Goal: Information Seeking & Learning: Learn about a topic

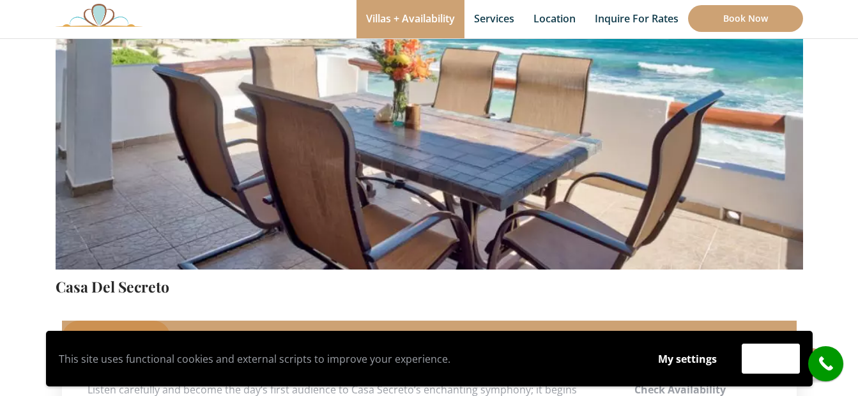
scroll to position [600, 0]
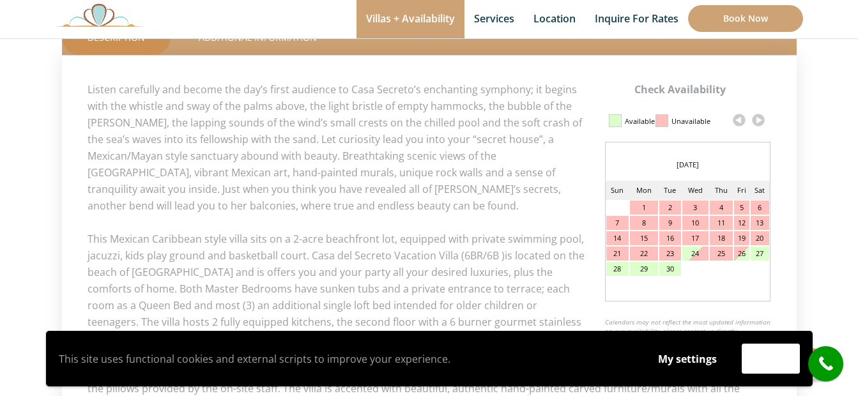
click at [755, 116] on link at bounding box center [757, 119] width 19 height 19
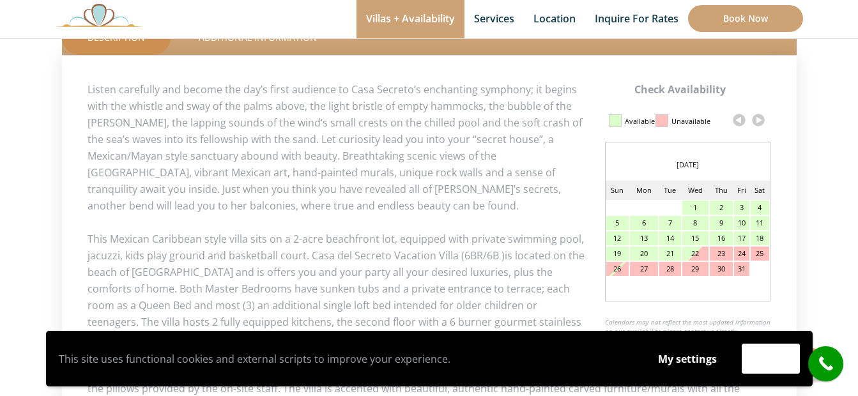
click at [757, 121] on link at bounding box center [757, 119] width 19 height 19
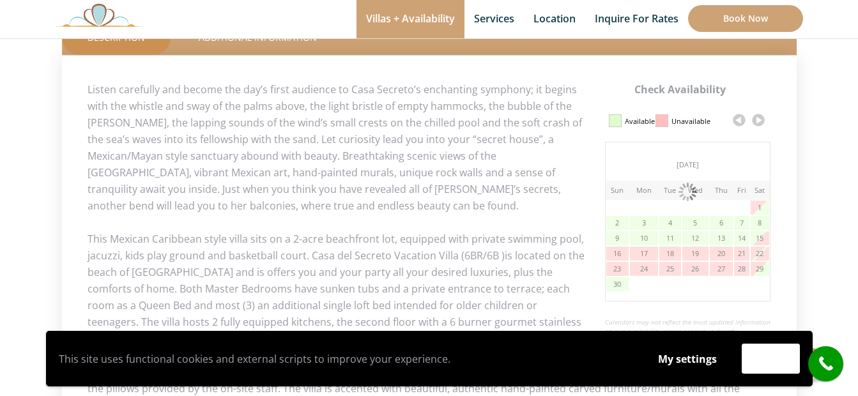
click at [756, 121] on link at bounding box center [757, 119] width 19 height 19
click at [766, 148] on div at bounding box center [688, 217] width 166 height 238
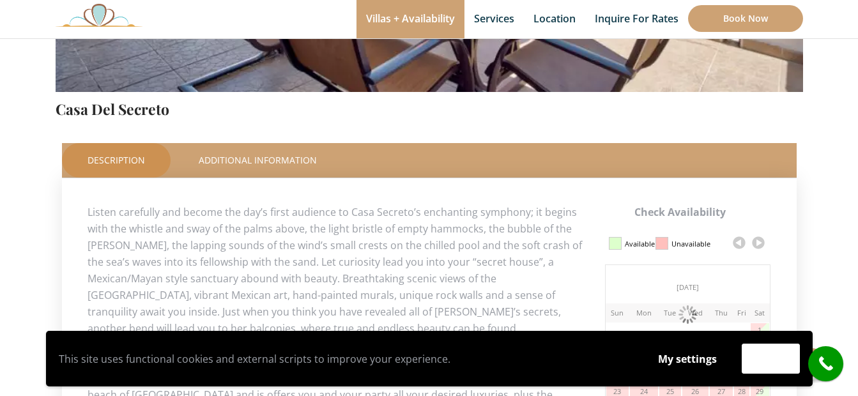
scroll to position [664, 0]
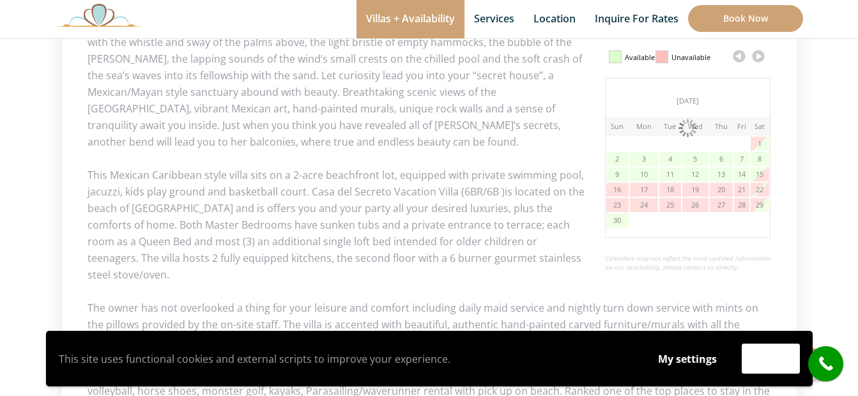
click at [763, 56] on link at bounding box center [757, 56] width 19 height 19
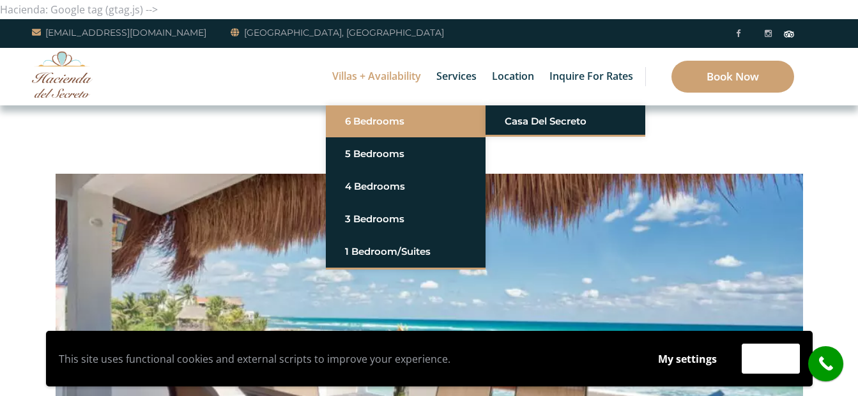
click at [374, 118] on link "6 Bedrooms" at bounding box center [405, 121] width 121 height 23
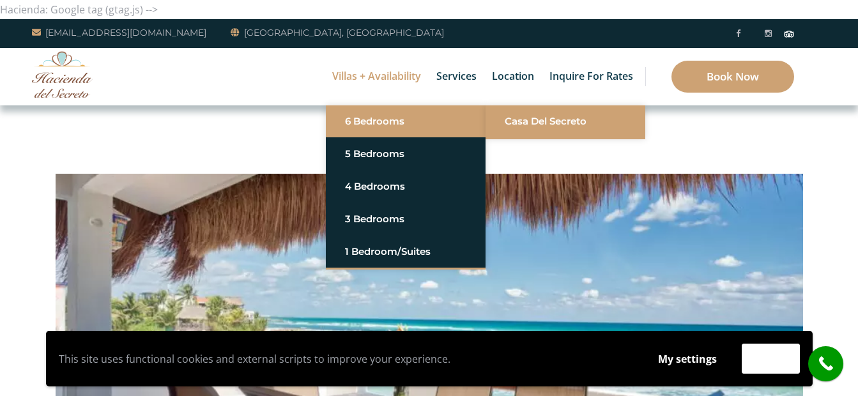
click at [518, 121] on link "Casa del Secreto" at bounding box center [564, 121] width 121 height 23
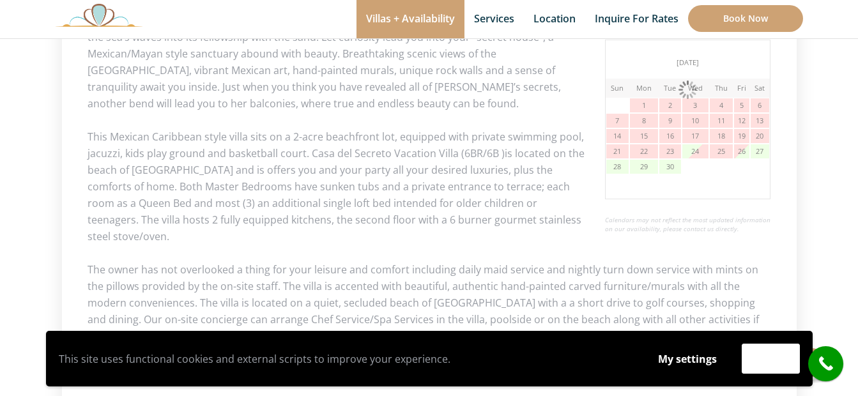
scroll to position [575, 0]
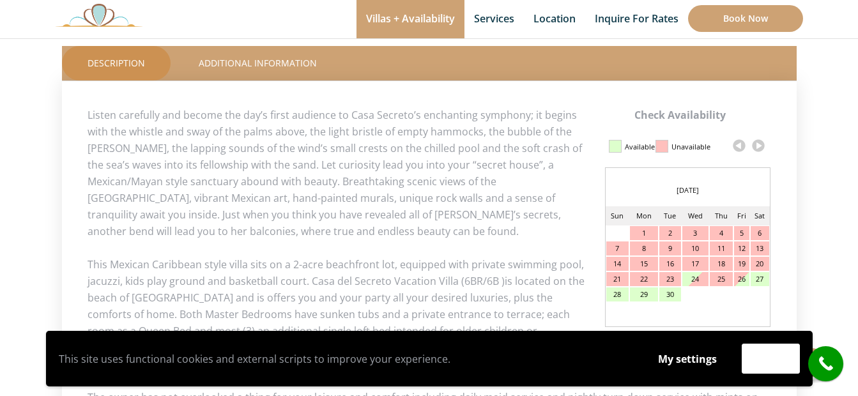
click at [755, 149] on link at bounding box center [757, 145] width 19 height 19
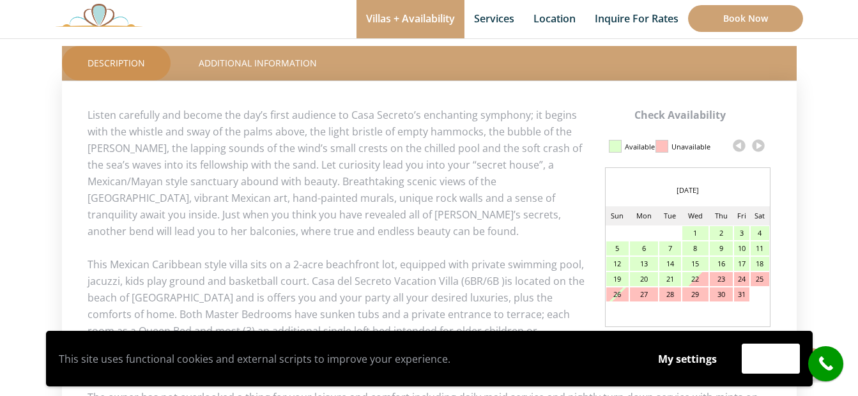
click at [760, 146] on link at bounding box center [757, 145] width 19 height 19
click at [759, 147] on link at bounding box center [757, 145] width 19 height 19
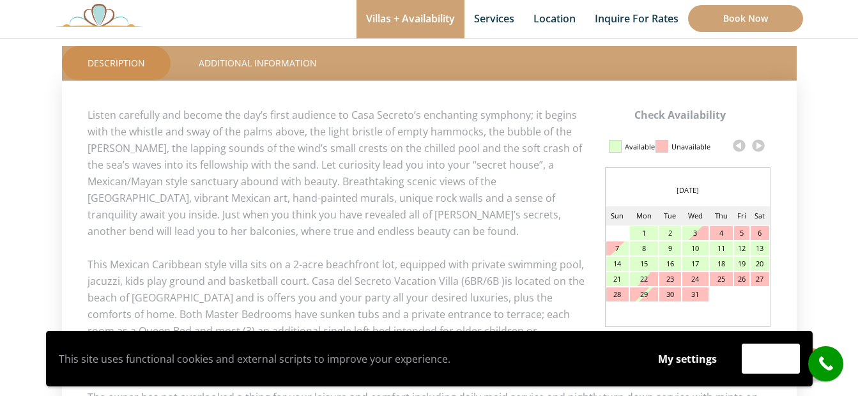
click at [759, 147] on link at bounding box center [757, 145] width 19 height 19
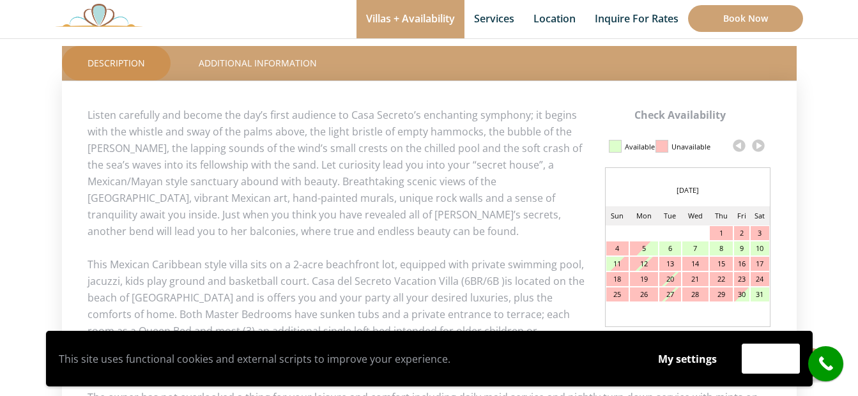
click at [759, 147] on link at bounding box center [757, 145] width 19 height 19
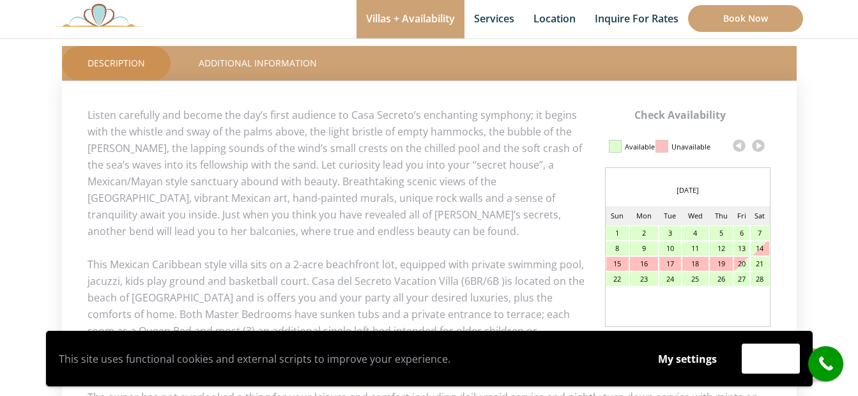
click at [759, 147] on link at bounding box center [757, 145] width 19 height 19
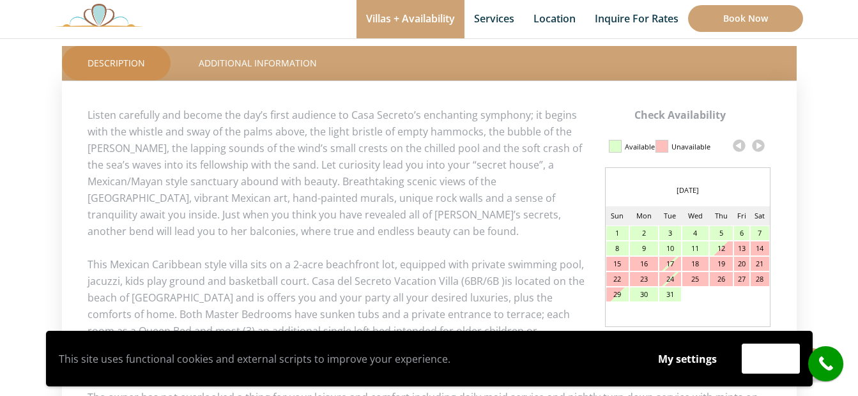
click at [759, 147] on link at bounding box center [757, 145] width 19 height 19
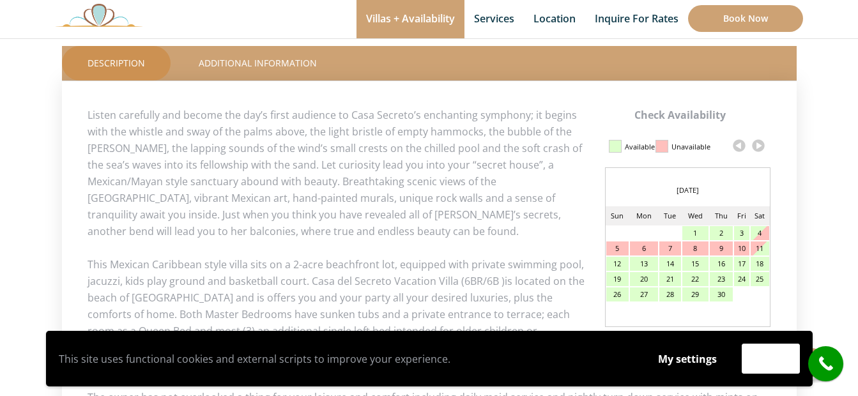
click at [759, 147] on link at bounding box center [757, 145] width 19 height 19
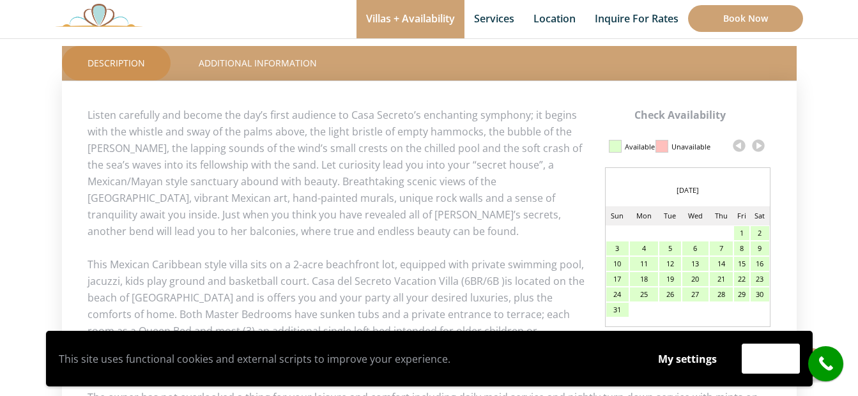
click at [759, 147] on link at bounding box center [757, 145] width 19 height 19
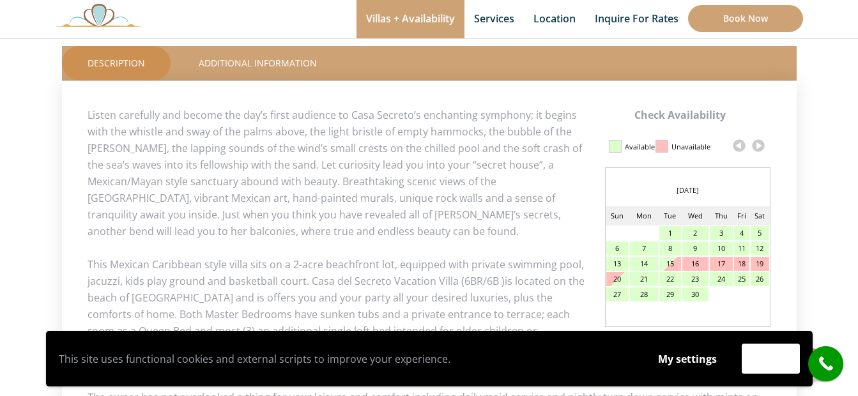
click at [759, 147] on link at bounding box center [757, 145] width 19 height 19
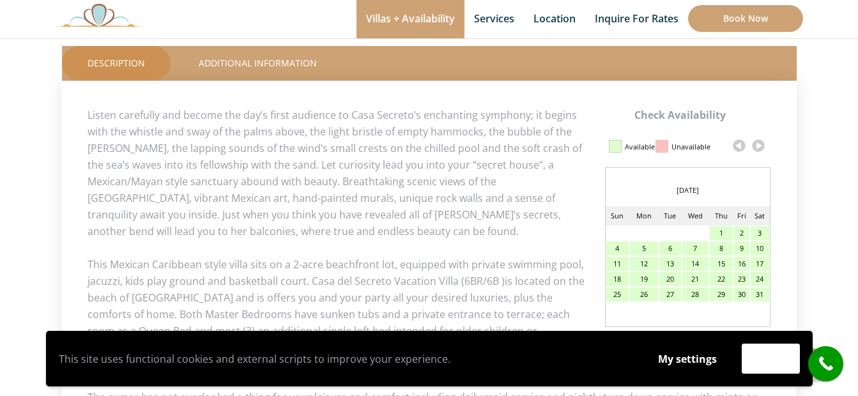
click at [759, 147] on link at bounding box center [757, 145] width 19 height 19
